Goal: Task Accomplishment & Management: Use online tool/utility

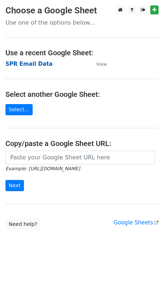
click at [40, 66] on strong "SPR Email Data" at bounding box center [28, 64] width 47 height 7
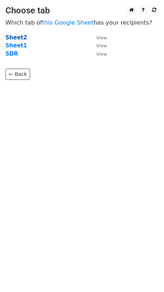
click at [16, 38] on strong "Sheet2" at bounding box center [15, 37] width 21 height 7
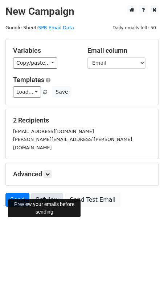
click at [50, 195] on link "Preview" at bounding box center [47, 200] width 32 height 14
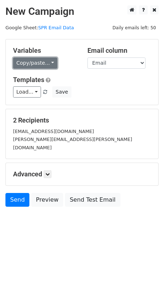
click at [47, 60] on link "Copy/paste..." at bounding box center [35, 63] width 44 height 11
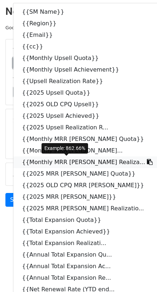
scroll to position [6, 0]
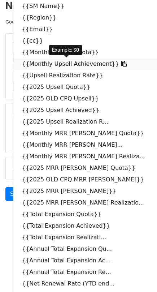
click at [61, 62] on link "{{Monthly Upsell Achievement}}" at bounding box center [87, 64] width 148 height 12
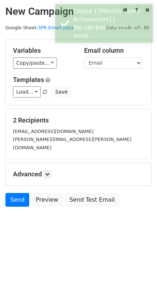
scroll to position [0, 0]
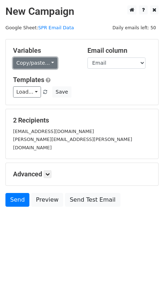
click at [41, 62] on link "Copy/paste..." at bounding box center [35, 63] width 44 height 11
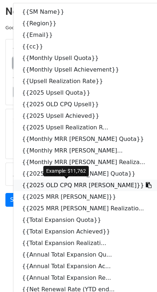
scroll to position [6, 0]
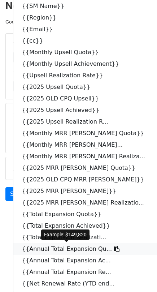
click at [67, 252] on link "{{Annual Total Expansion Qu..." at bounding box center [87, 250] width 148 height 12
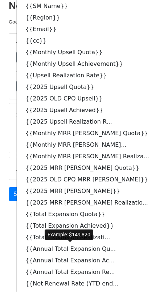
scroll to position [0, 0]
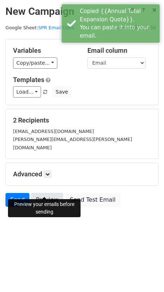
click at [43, 193] on link "Preview" at bounding box center [47, 200] width 32 height 14
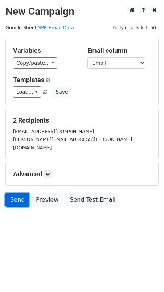
click at [20, 193] on link "Send" at bounding box center [17, 200] width 24 height 14
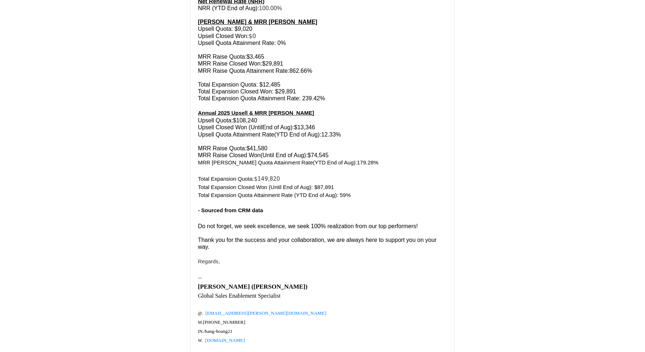
scroll to position [245, 0]
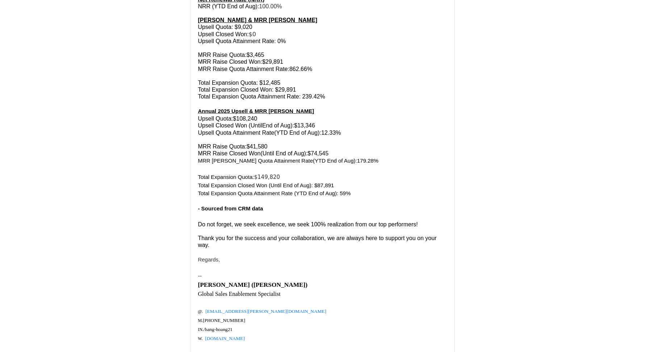
click at [317, 93] on font "Total Expansion Quota Attainment Rate: 239.42%" at bounding box center [261, 96] width 127 height 6
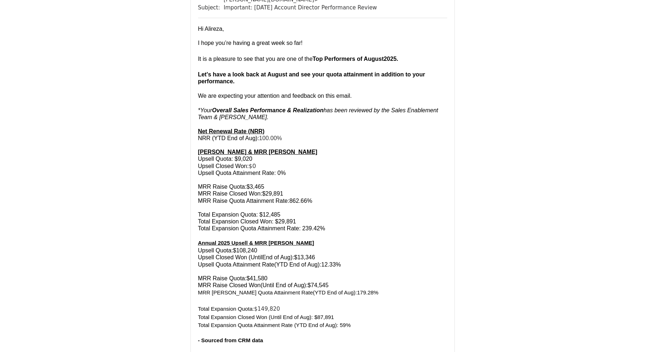
scroll to position [0, 0]
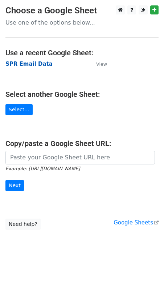
click at [30, 66] on strong "SPR Email Data" at bounding box center [28, 64] width 47 height 7
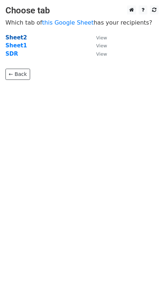
click at [21, 36] on strong "Sheet2" at bounding box center [15, 37] width 21 height 7
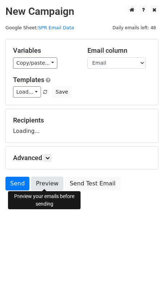
click at [54, 180] on link "Preview" at bounding box center [47, 184] width 32 height 14
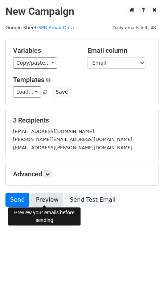
click at [42, 199] on link "Preview" at bounding box center [47, 200] width 32 height 14
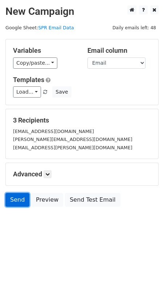
click at [21, 196] on link "Send" at bounding box center [17, 200] width 24 height 14
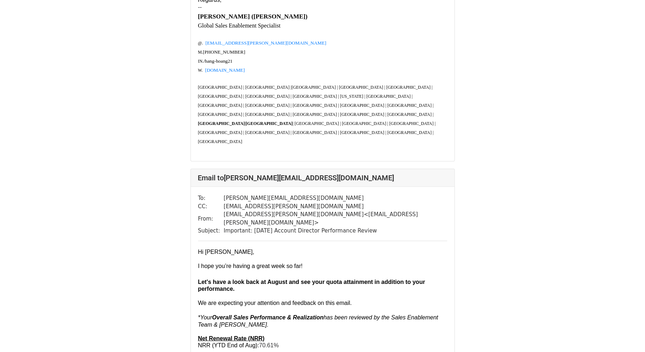
scroll to position [499, 0]
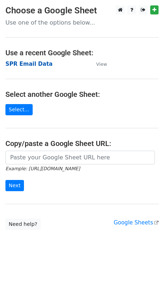
click at [39, 66] on strong "SPR Email Data" at bounding box center [28, 64] width 47 height 7
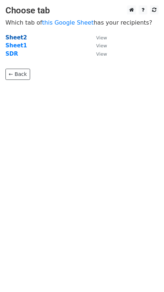
click at [17, 37] on strong "Sheet2" at bounding box center [15, 37] width 21 height 7
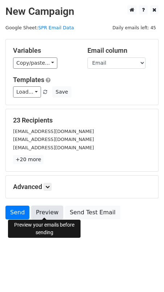
click at [44, 210] on link "Preview" at bounding box center [47, 213] width 32 height 14
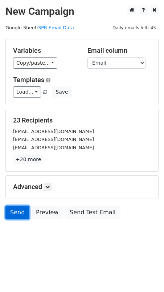
click at [19, 212] on link "Send" at bounding box center [17, 213] width 24 height 14
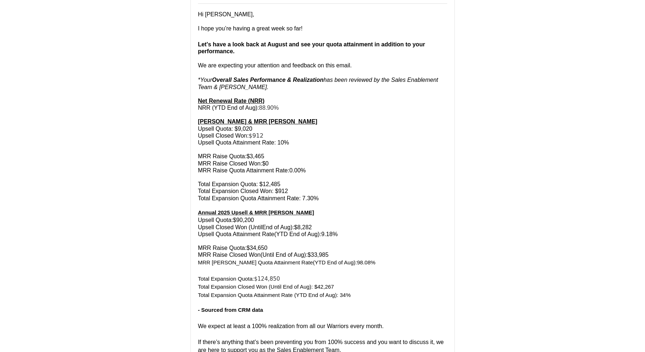
scroll to position [2184, 0]
